Goal: Navigation & Orientation: Find specific page/section

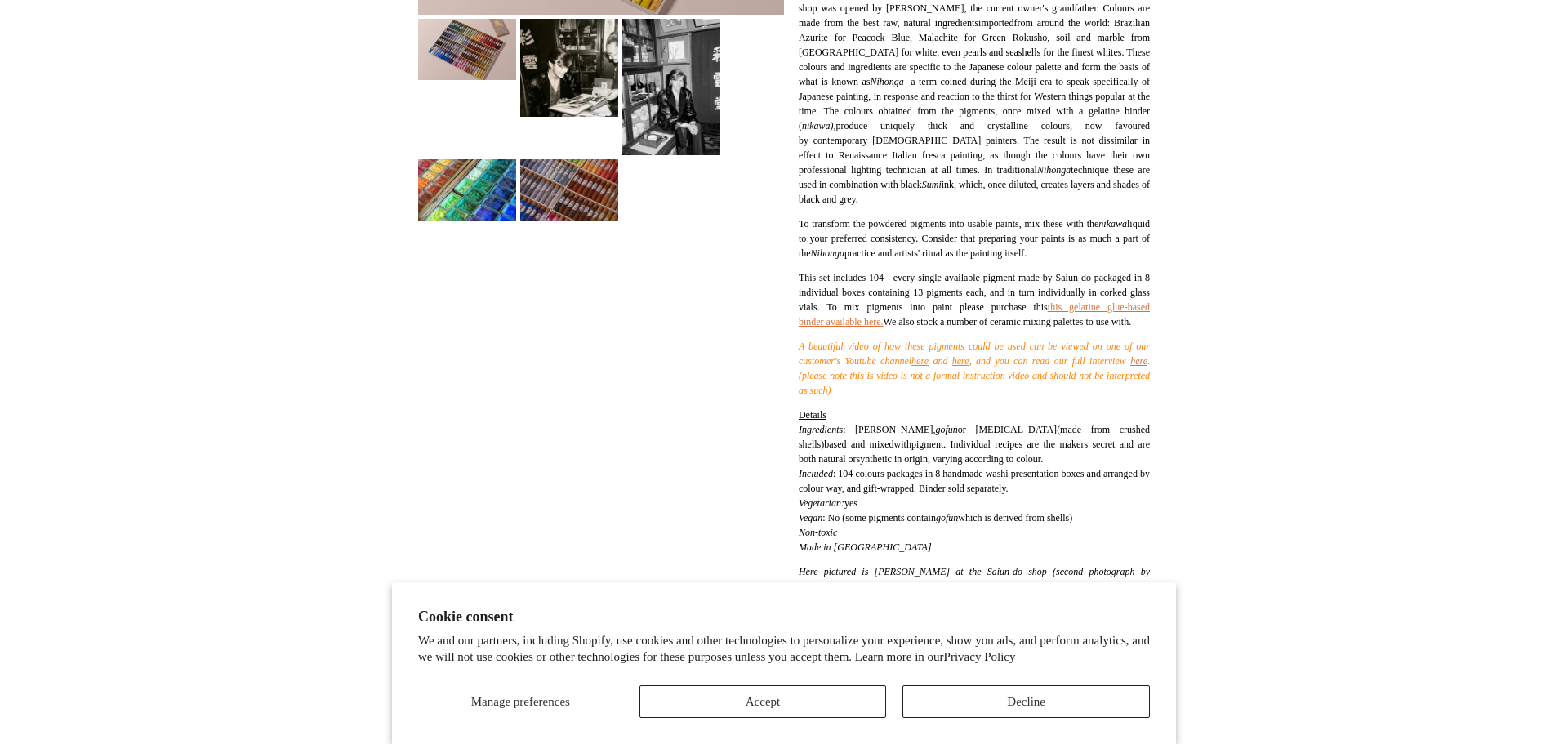
scroll to position [869, 0]
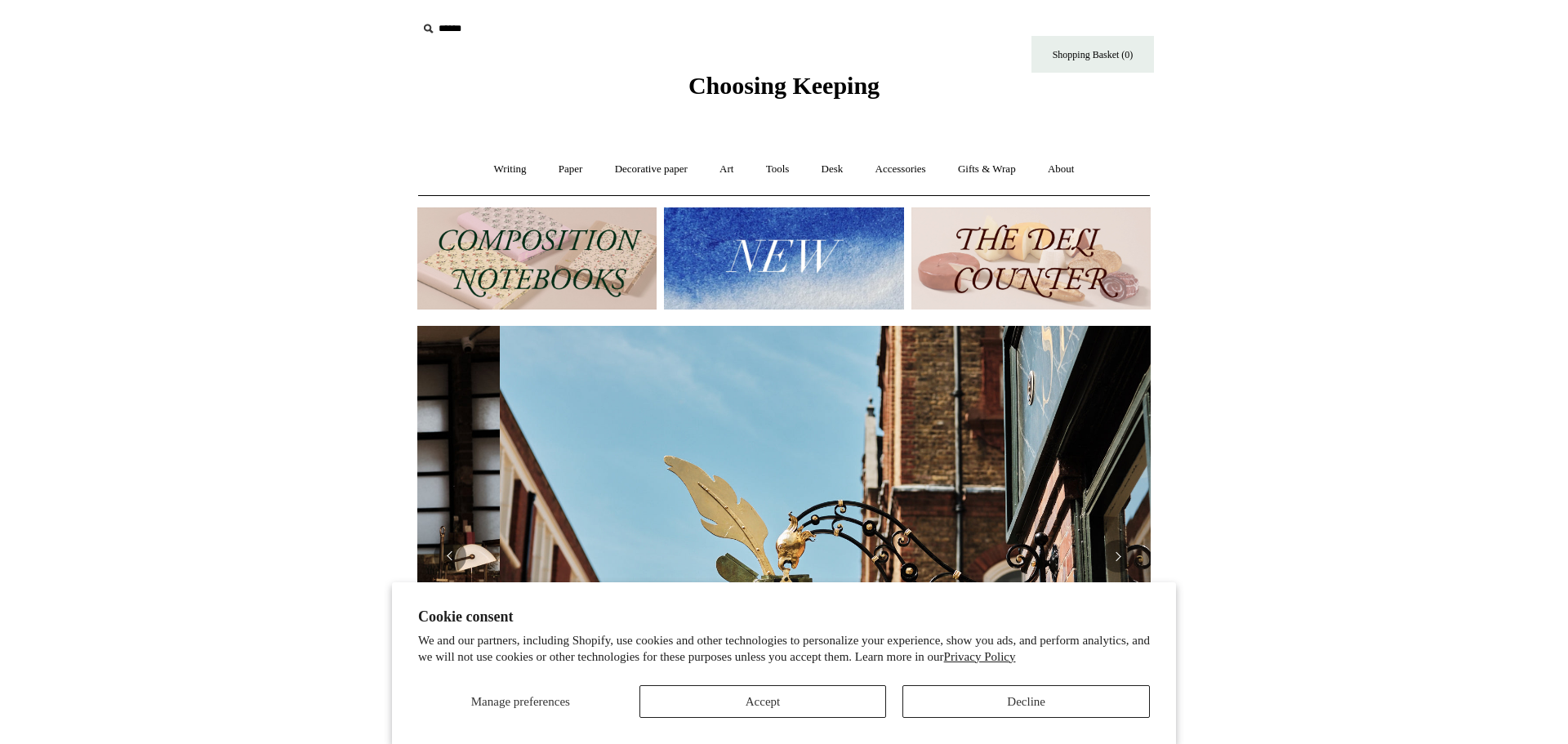
scroll to position [0, 733]
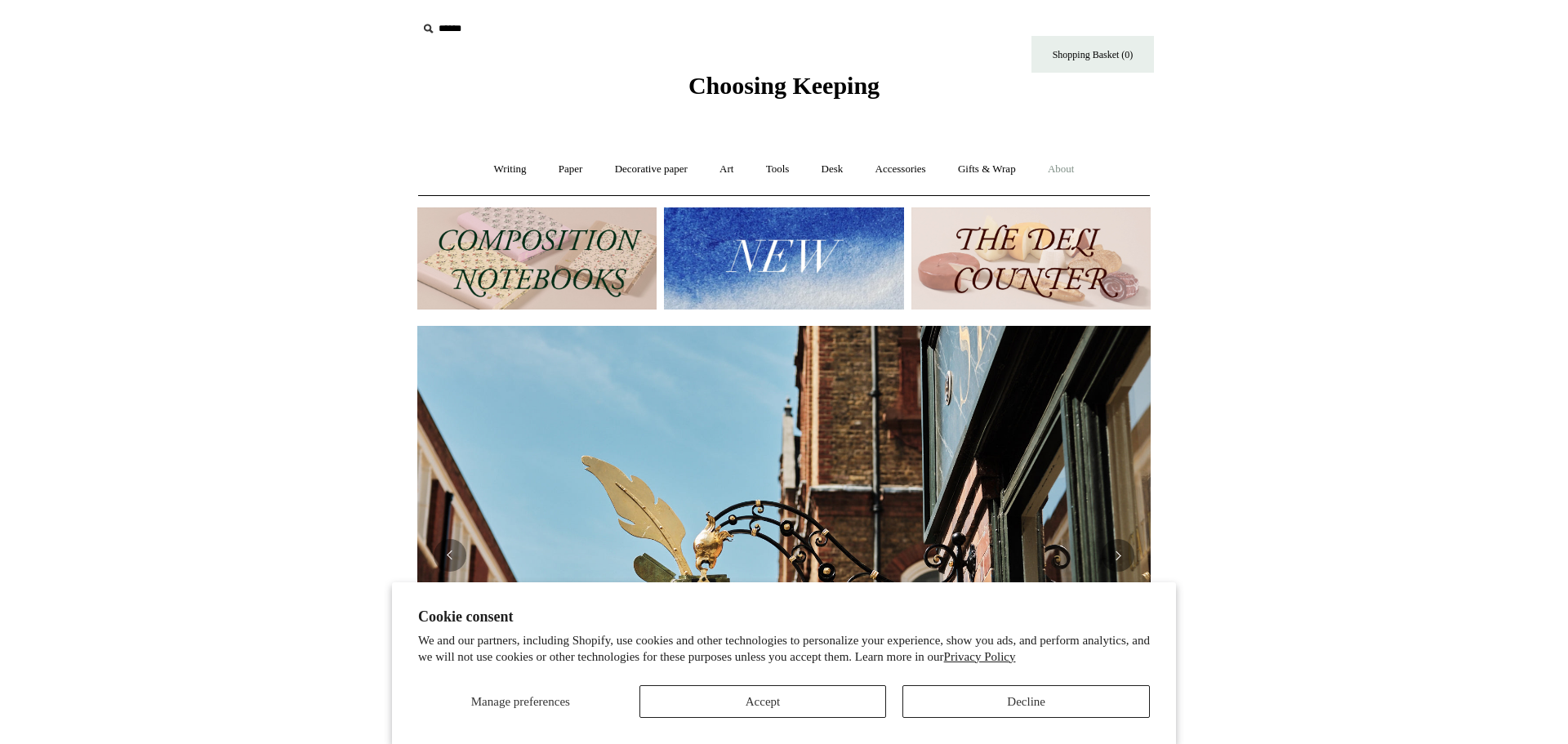
click at [1084, 165] on link "About +" at bounding box center [1060, 169] width 56 height 44
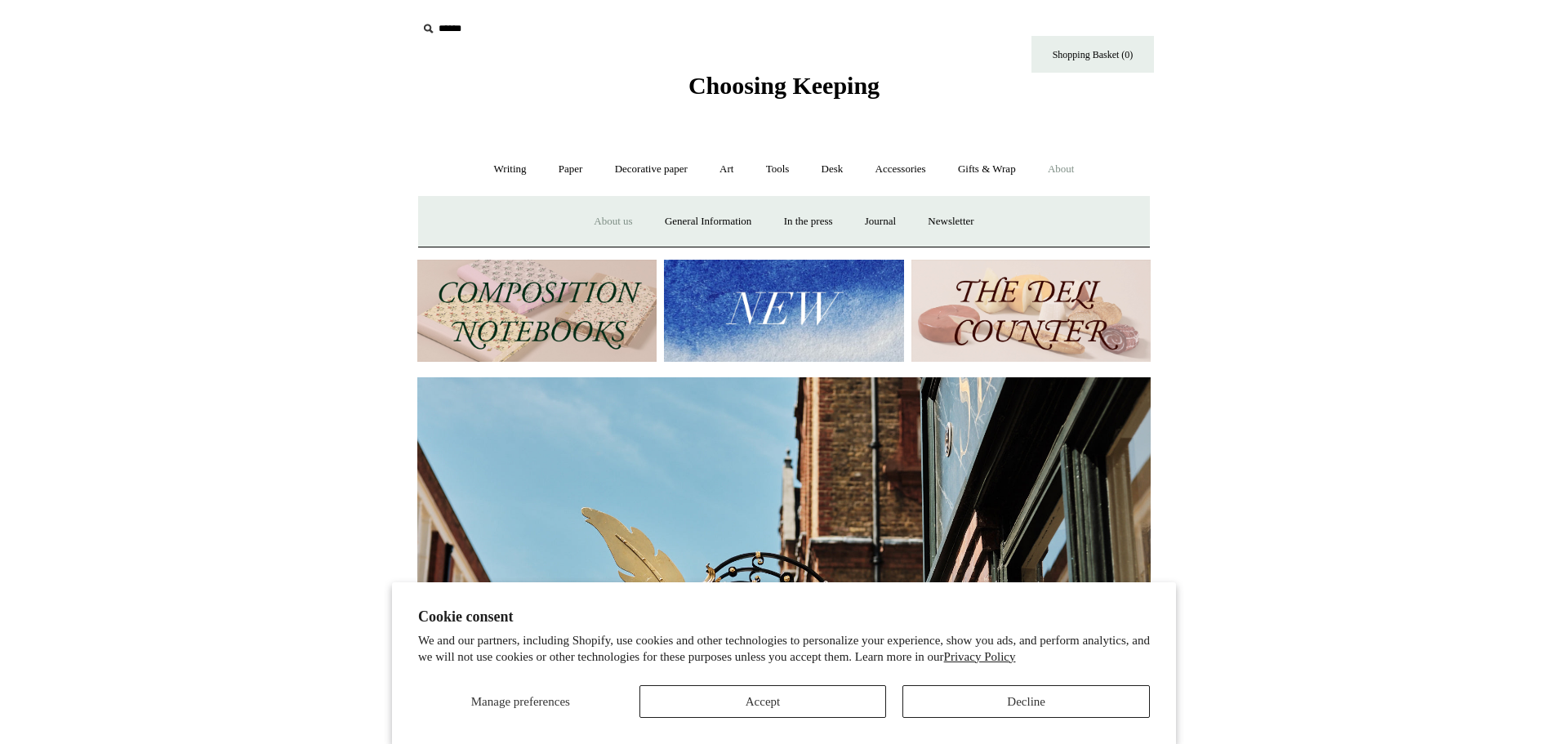
click at [602, 218] on link "About us" at bounding box center [612, 221] width 68 height 44
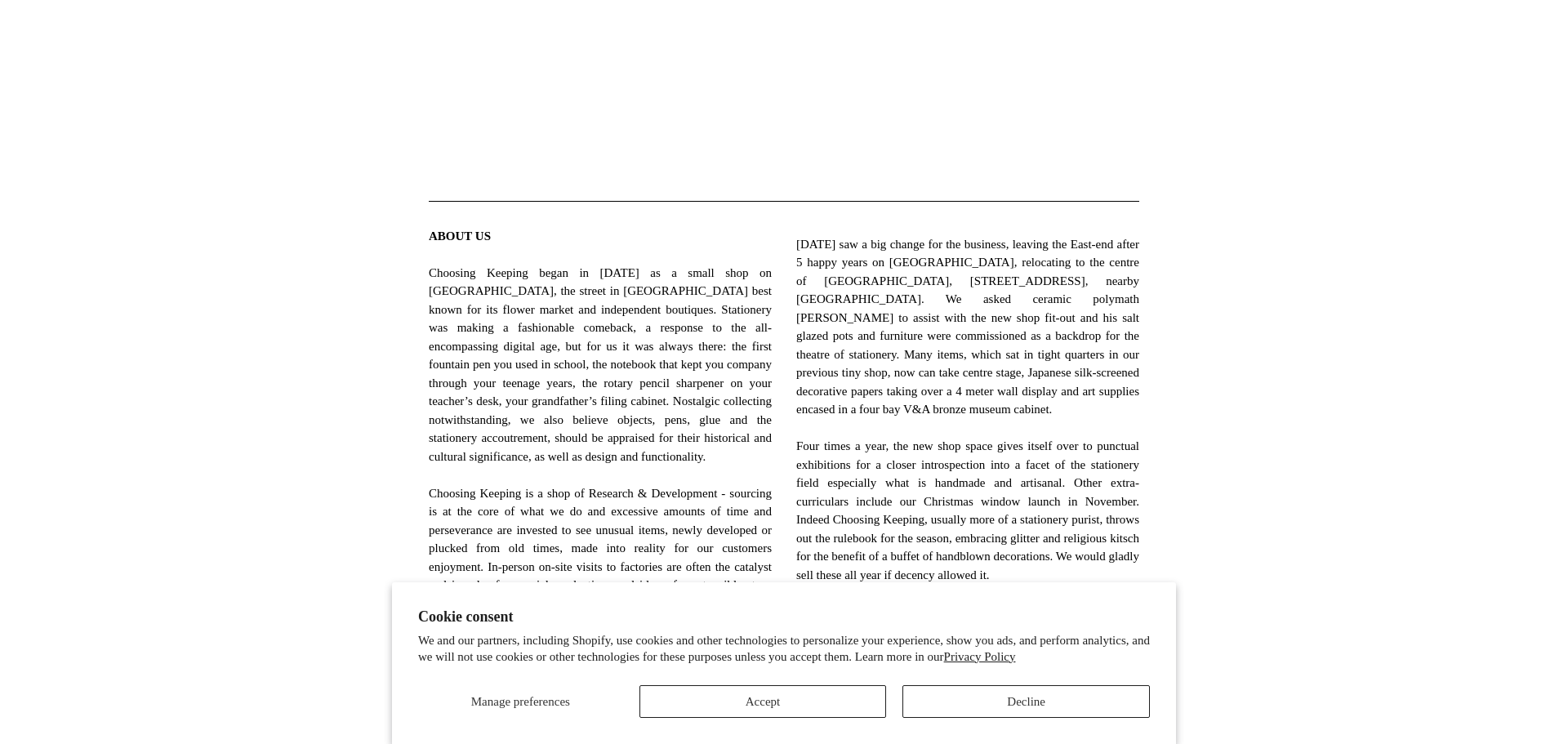
scroll to position [445, 0]
